Goal: Task Accomplishment & Management: Manage account settings

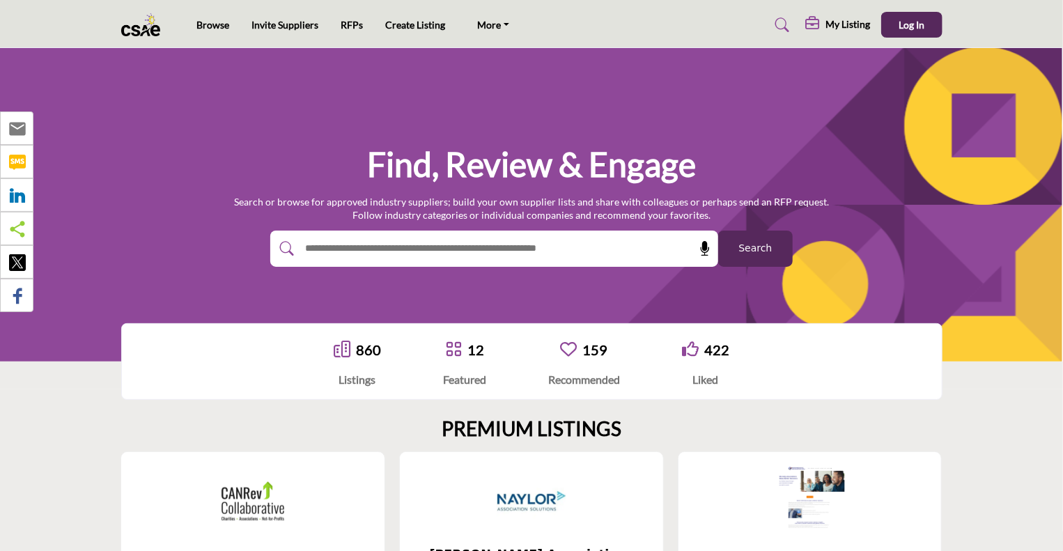
click at [846, 26] on h5 "My Listing" at bounding box center [848, 24] width 45 height 13
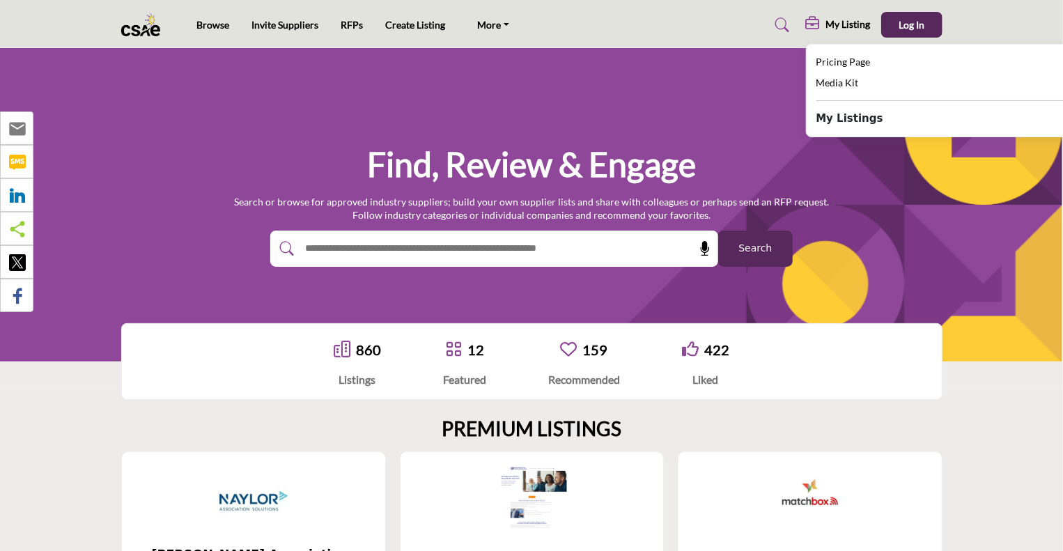
click at [622, 153] on h1 "Find, Review & Engage" at bounding box center [531, 164] width 329 height 43
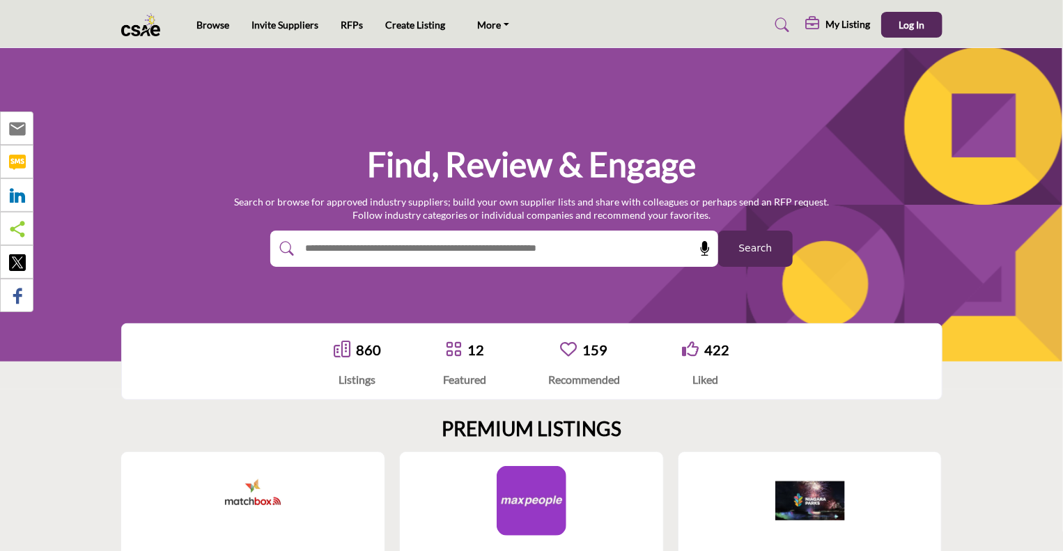
click at [836, 19] on h5 "My Listing" at bounding box center [848, 24] width 45 height 13
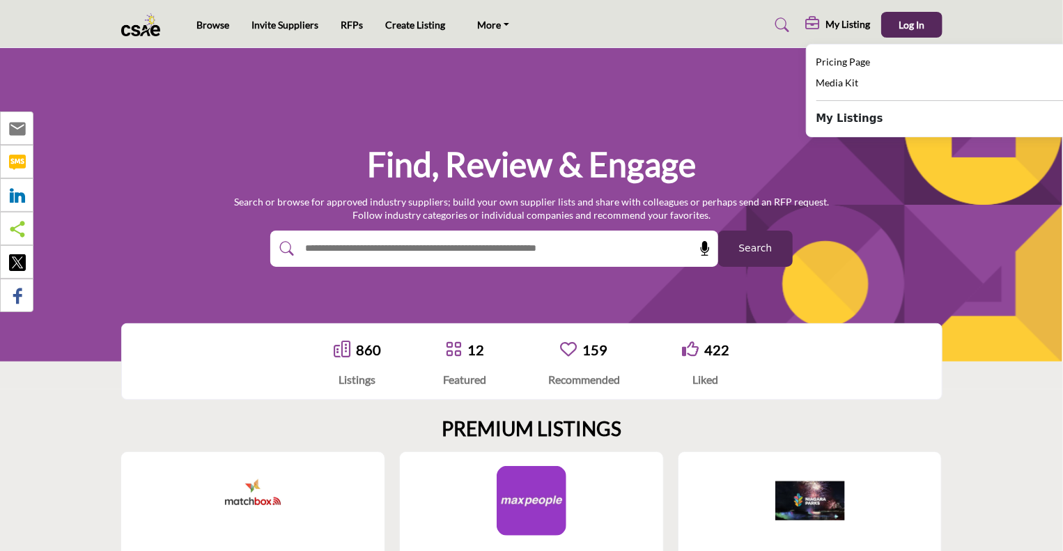
click at [840, 118] on b "My Listings" at bounding box center [849, 119] width 67 height 16
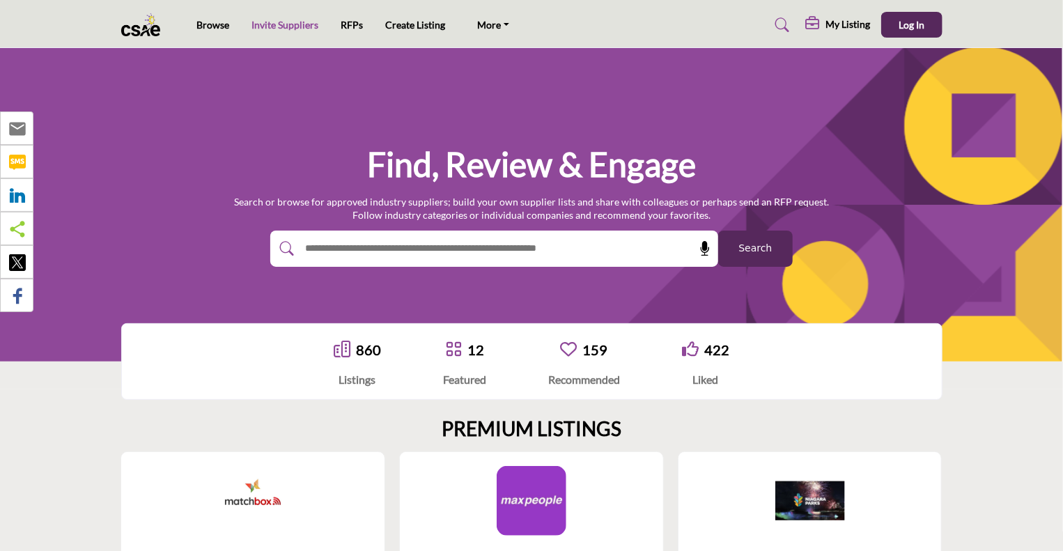
click at [295, 21] on link "Invite Suppliers" at bounding box center [284, 25] width 67 height 12
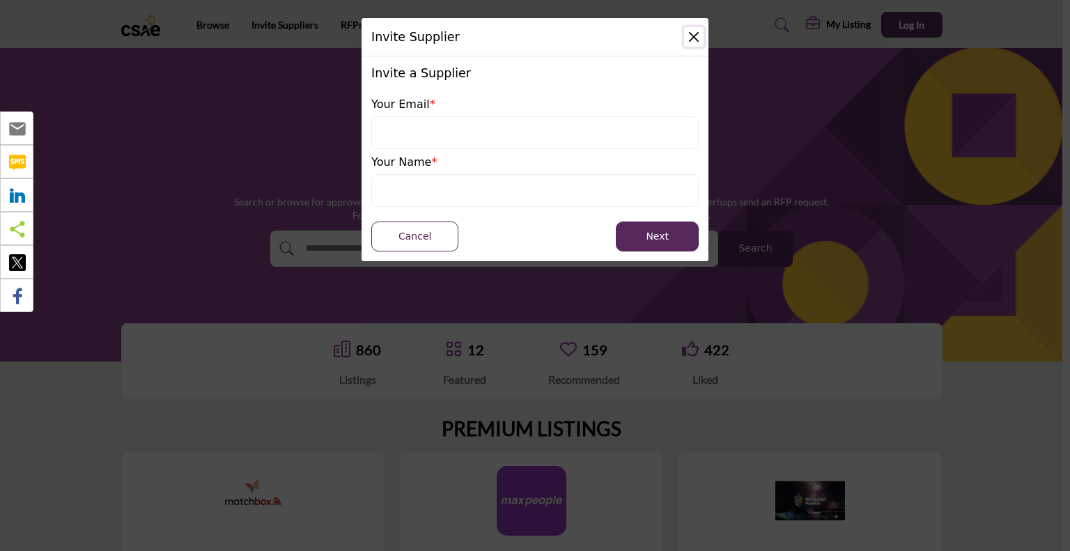
click at [694, 37] on button "Close" at bounding box center [694, 37] width 20 height 20
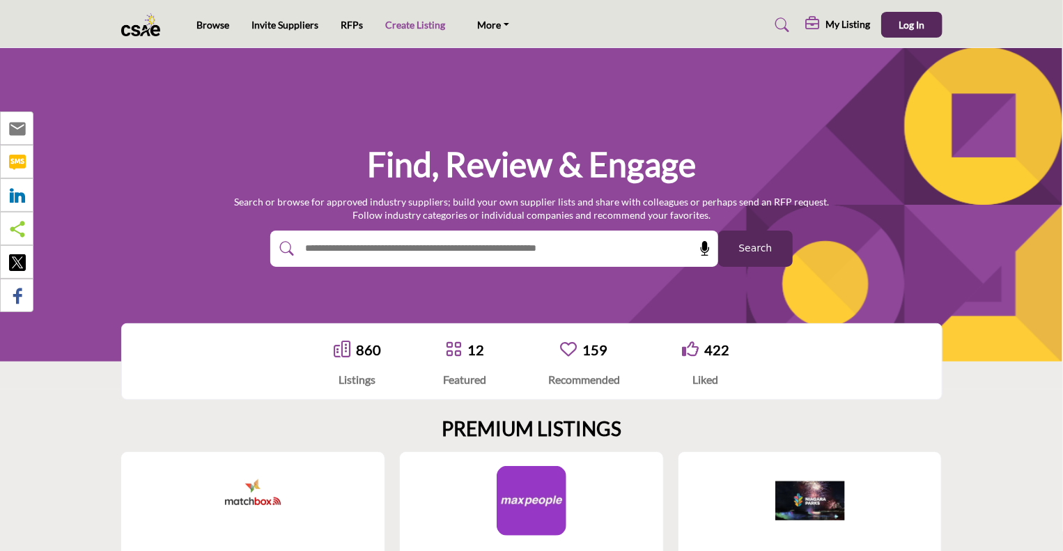
click at [418, 22] on link "Create Listing" at bounding box center [415, 25] width 60 height 12
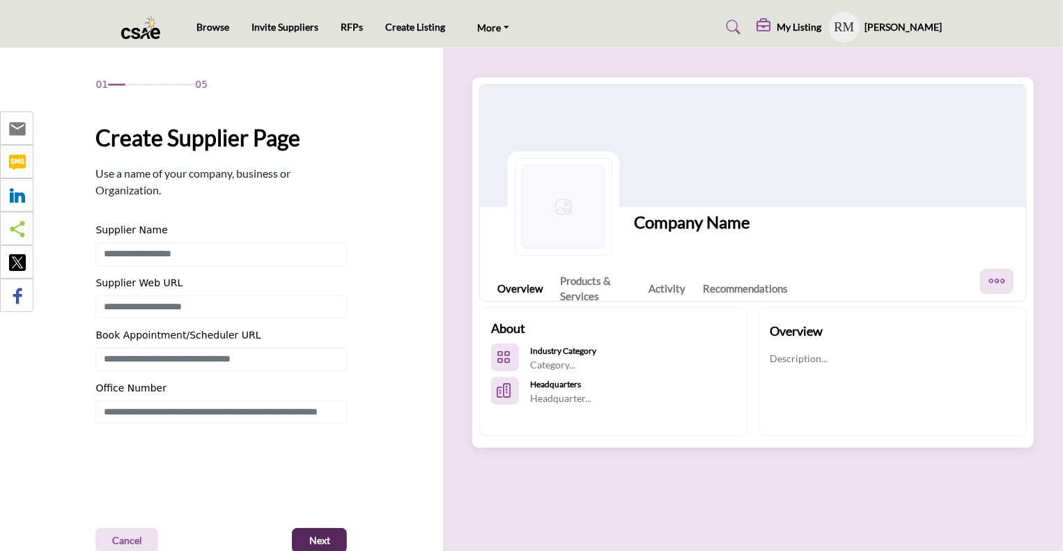
click at [917, 28] on h5 "[PERSON_NAME]" at bounding box center [903, 27] width 77 height 14
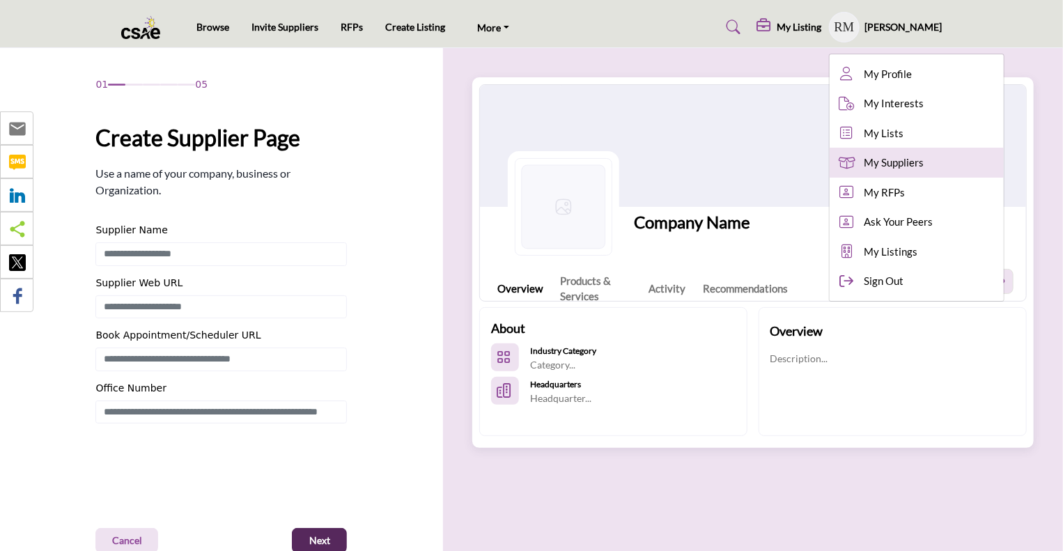
click at [894, 157] on span "My Suppliers" at bounding box center [894, 163] width 60 height 16
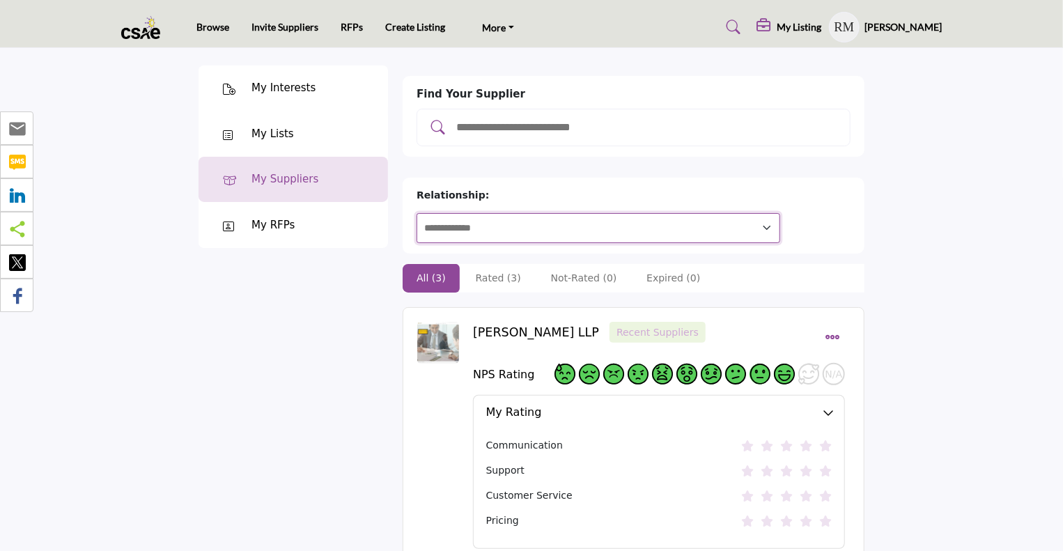
click at [780, 213] on select "**********" at bounding box center [599, 228] width 364 height 30
